Goal: Task Accomplishment & Management: Manage account settings

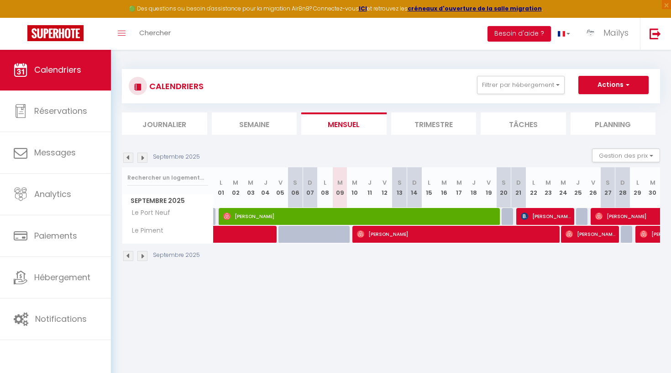
click at [48, 67] on span "Calendriers" at bounding box center [57, 69] width 47 height 11
click at [355, 120] on li "Mensuel" at bounding box center [343, 123] width 85 height 22
click at [430, 129] on li "Trimestre" at bounding box center [433, 123] width 85 height 22
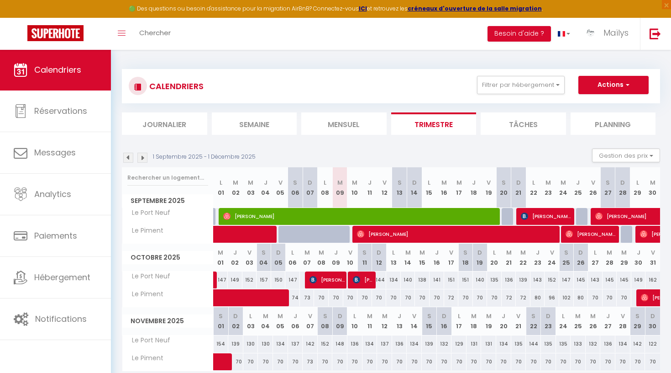
click at [72, 74] on span "Calendriers" at bounding box center [57, 69] width 47 height 11
click at [51, 69] on span "Calendriers" at bounding box center [57, 69] width 47 height 11
click at [623, 154] on button "Gestion des prix" at bounding box center [626, 155] width 68 height 14
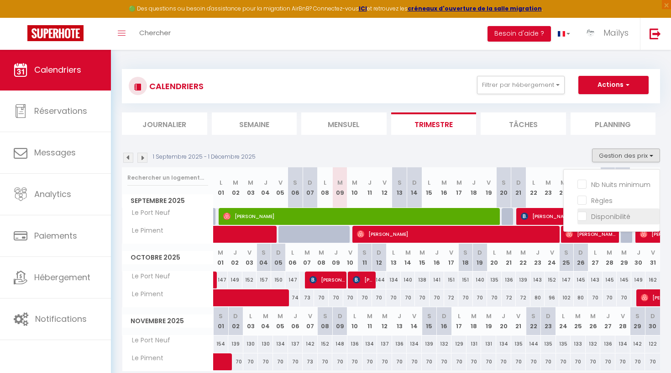
click at [603, 219] on input "Disponibilité" at bounding box center [619, 215] width 82 height 9
checkbox input "true"
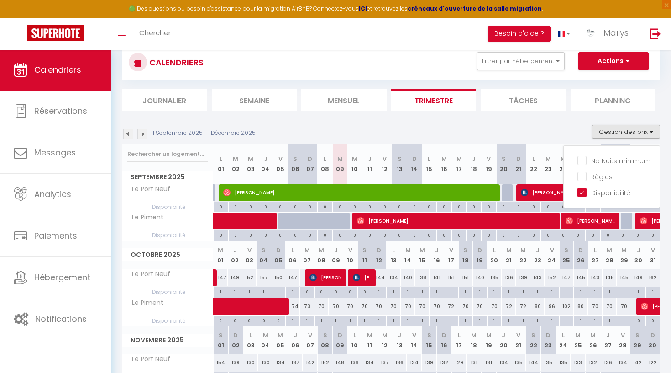
scroll to position [27, 0]
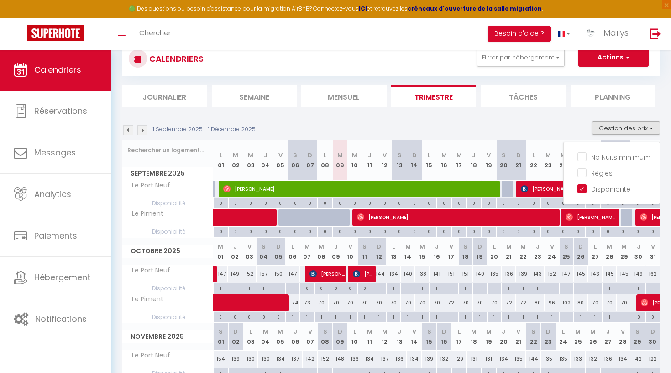
click at [626, 131] on button "Gestion des prix" at bounding box center [626, 128] width 68 height 14
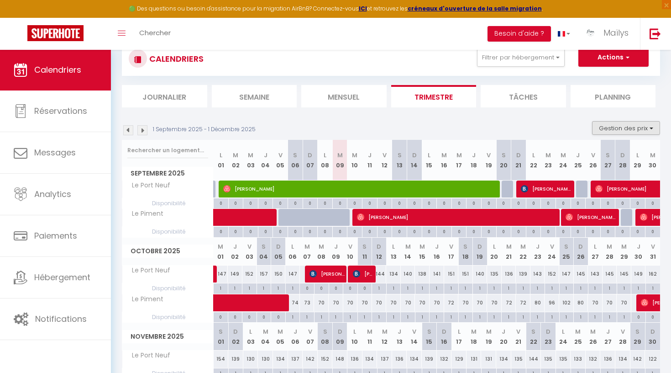
click at [626, 131] on button "Gestion des prix" at bounding box center [626, 128] width 68 height 14
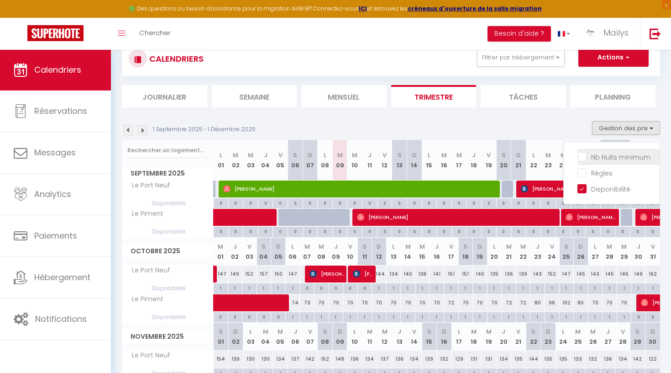
click at [597, 156] on input "Nb Nuits minimum" at bounding box center [619, 156] width 82 height 9
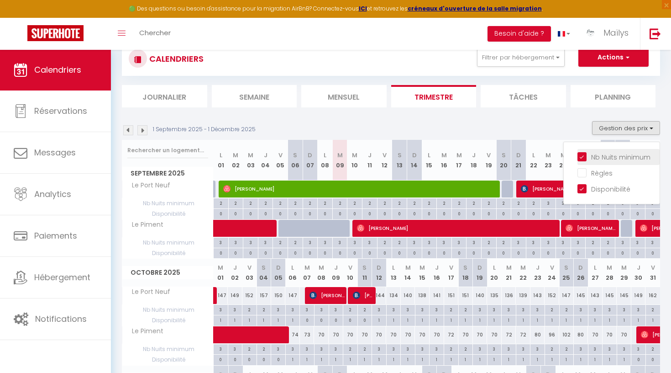
click at [597, 156] on input "Nb Nuits minimum" at bounding box center [619, 156] width 82 height 9
checkbox input "false"
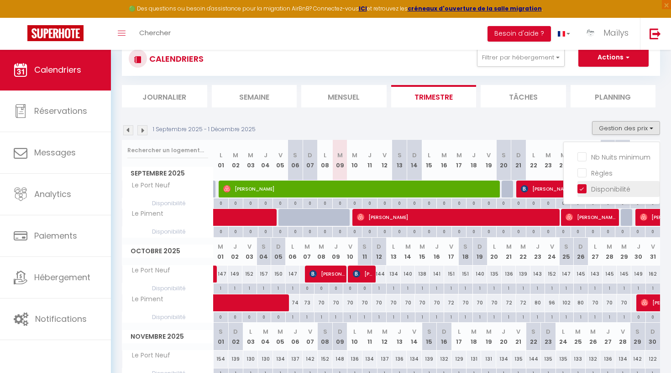
click at [585, 185] on input "Disponibilité" at bounding box center [619, 188] width 82 height 9
checkbox input "false"
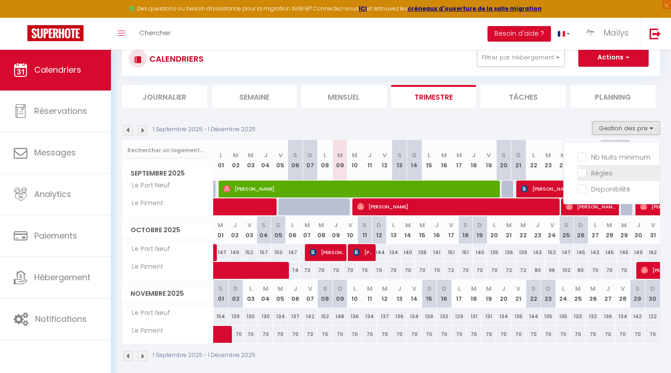
click at [585, 176] on input "Règles" at bounding box center [619, 172] width 82 height 9
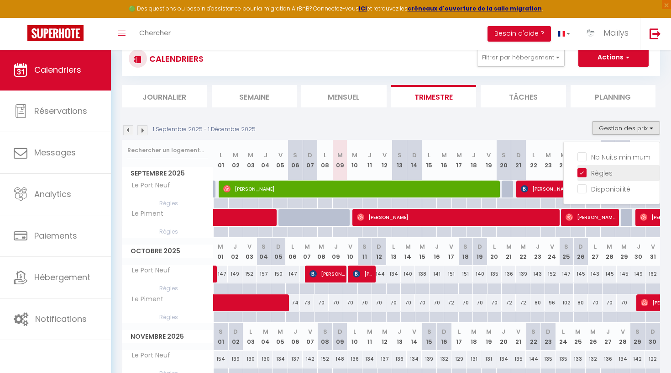
click at [585, 176] on input "Règles" at bounding box center [619, 172] width 82 height 9
checkbox input "false"
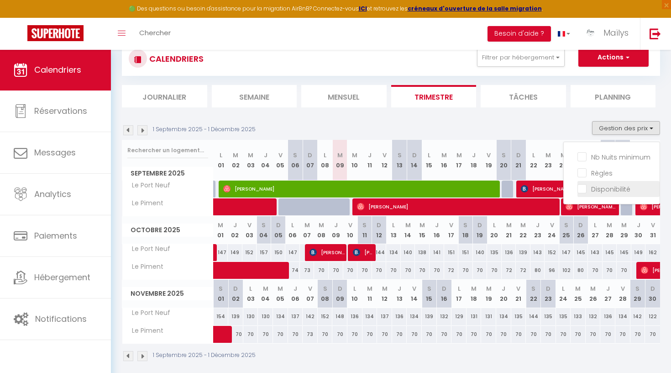
click at [585, 190] on input "Disponibilité" at bounding box center [619, 188] width 82 height 9
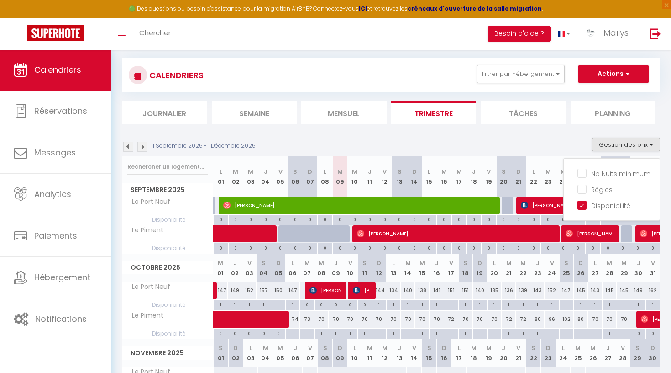
scroll to position [11, 0]
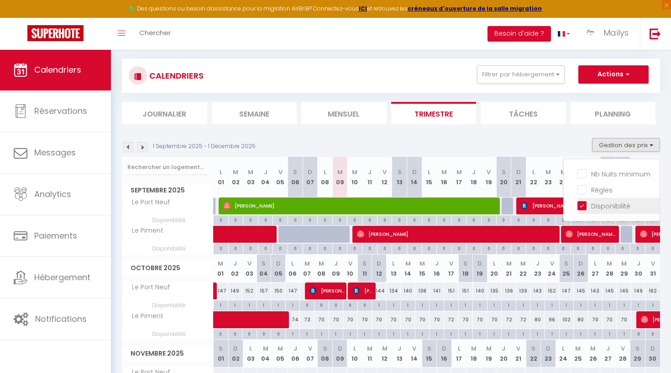
click at [585, 205] on input "Disponibilité" at bounding box center [619, 205] width 82 height 9
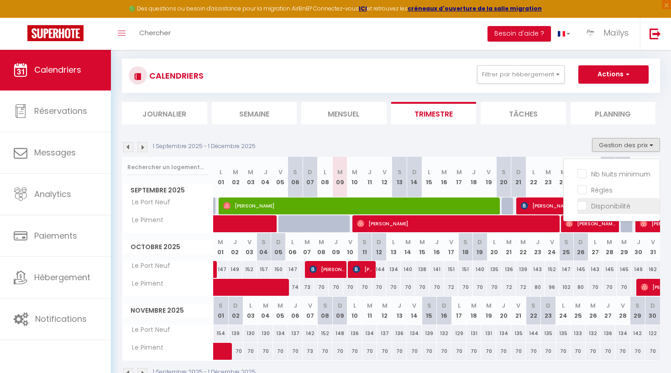
click at [615, 207] on input "Disponibilité" at bounding box center [619, 205] width 82 height 9
checkbox input "true"
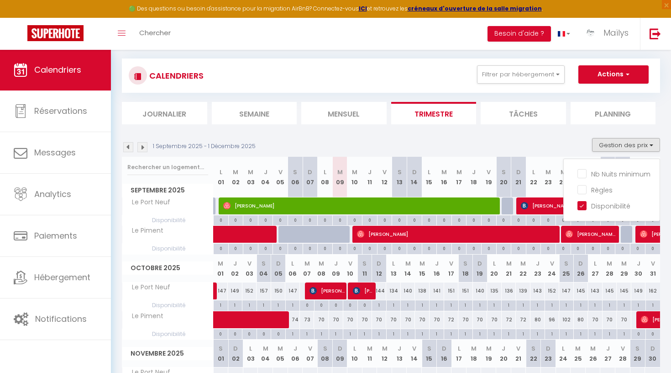
click at [508, 244] on div "0" at bounding box center [504, 247] width 15 height 9
select select
type input "Sam 20 Septembre 2025"
type input "Dim 21 Septembre 2025"
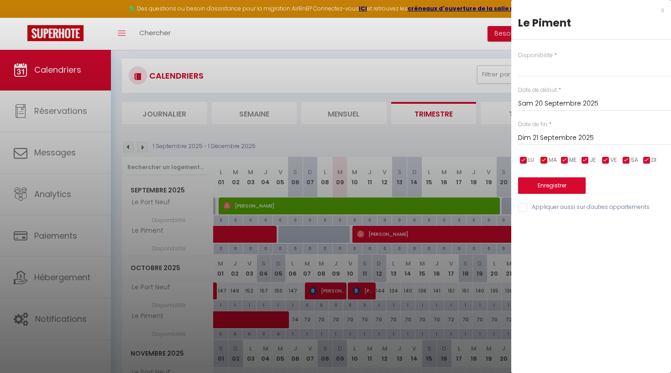
click at [434, 92] on div at bounding box center [335, 186] width 671 height 373
